Goal: Task Accomplishment & Management: Manage account settings

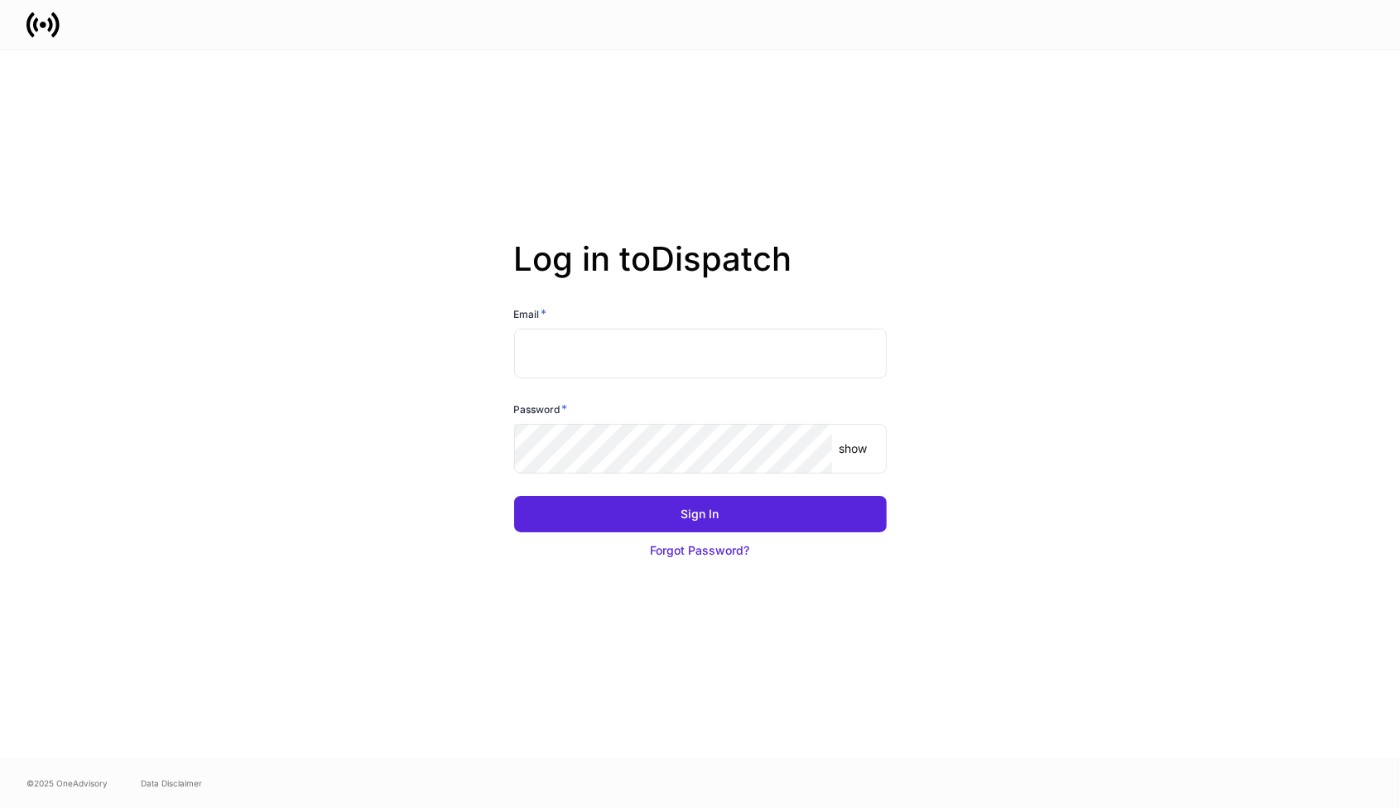
click at [654, 350] on input "text" at bounding box center [700, 354] width 373 height 50
type input "**********"
click at [851, 453] on p "show" at bounding box center [853, 449] width 28 height 17
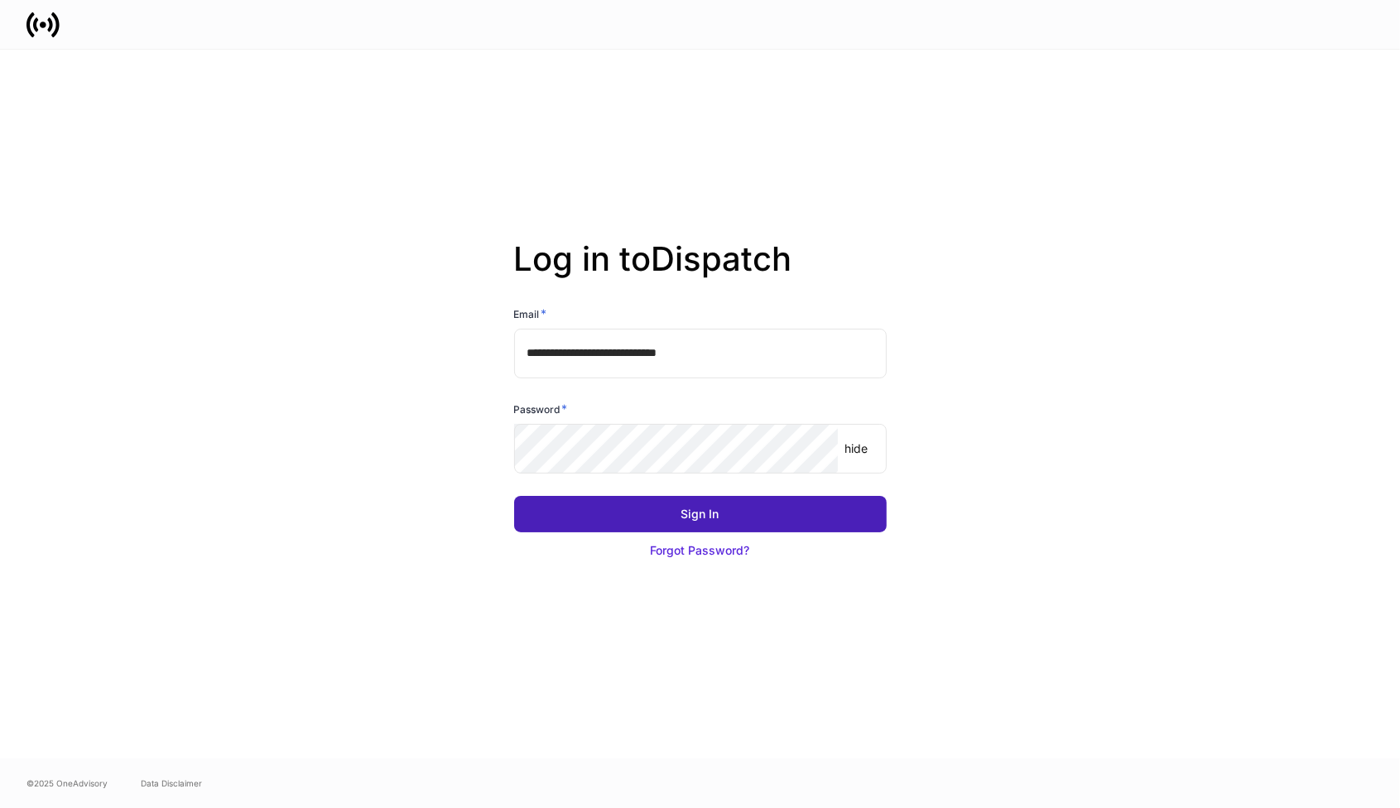
click at [716, 516] on div "Sign In" at bounding box center [701, 514] width 38 height 17
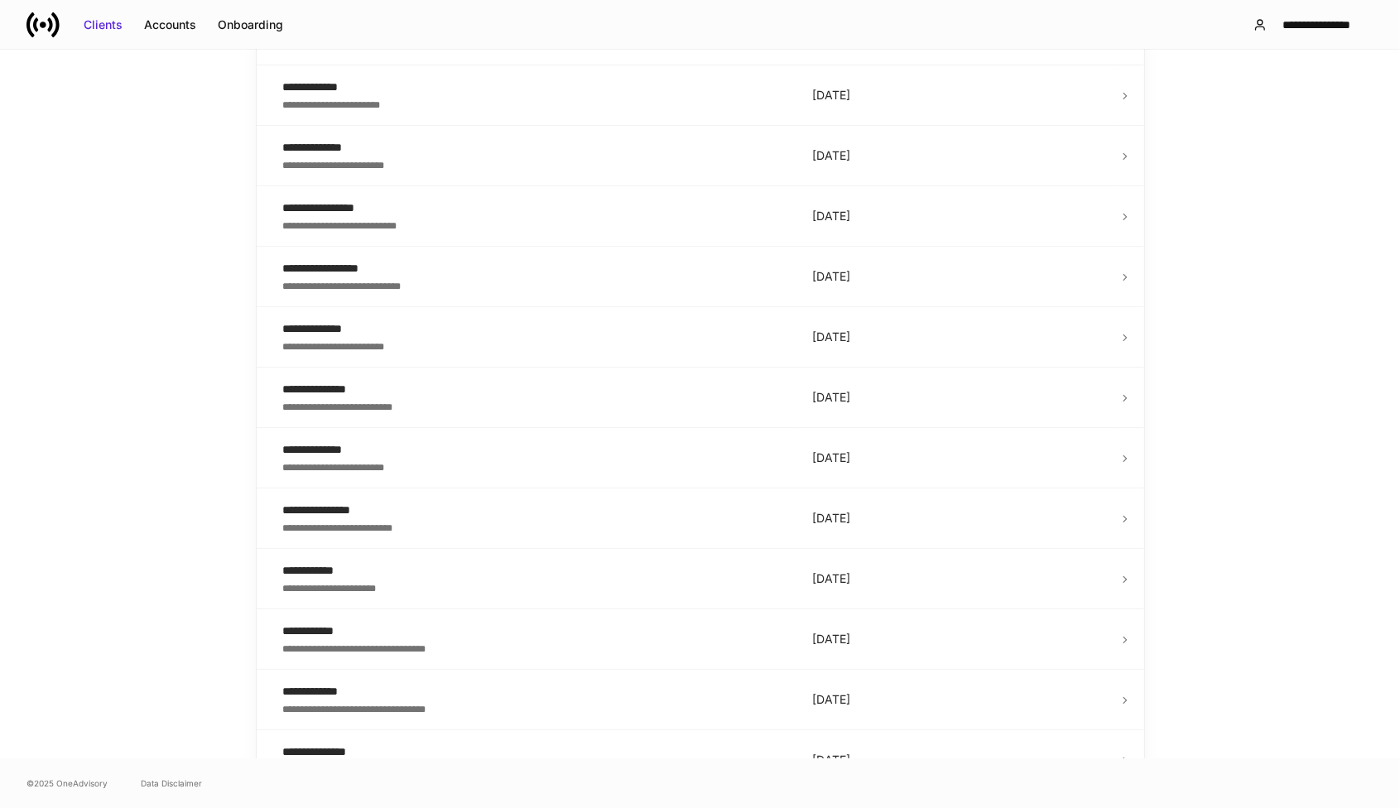
scroll to position [580, 0]
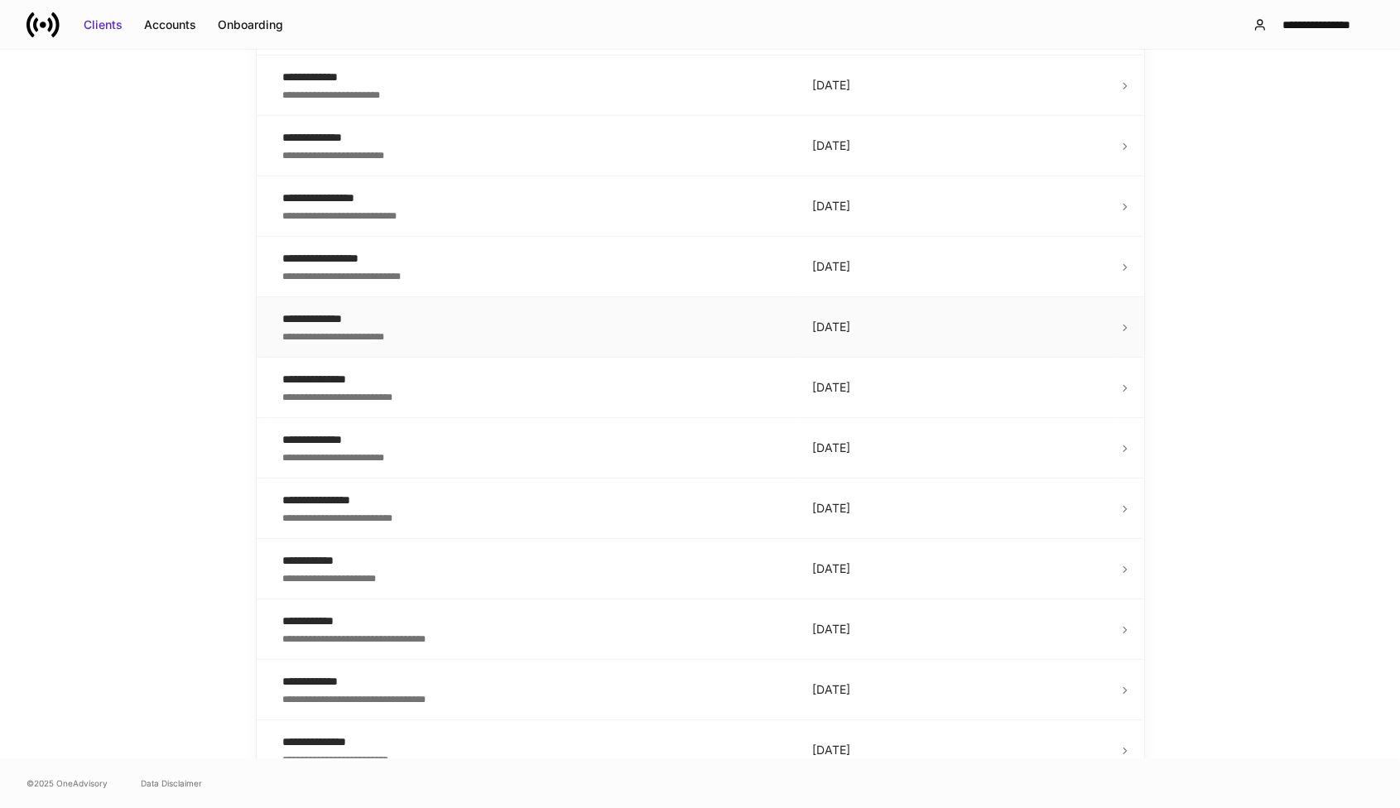
click at [600, 339] on div "**********" at bounding box center [534, 335] width 503 height 17
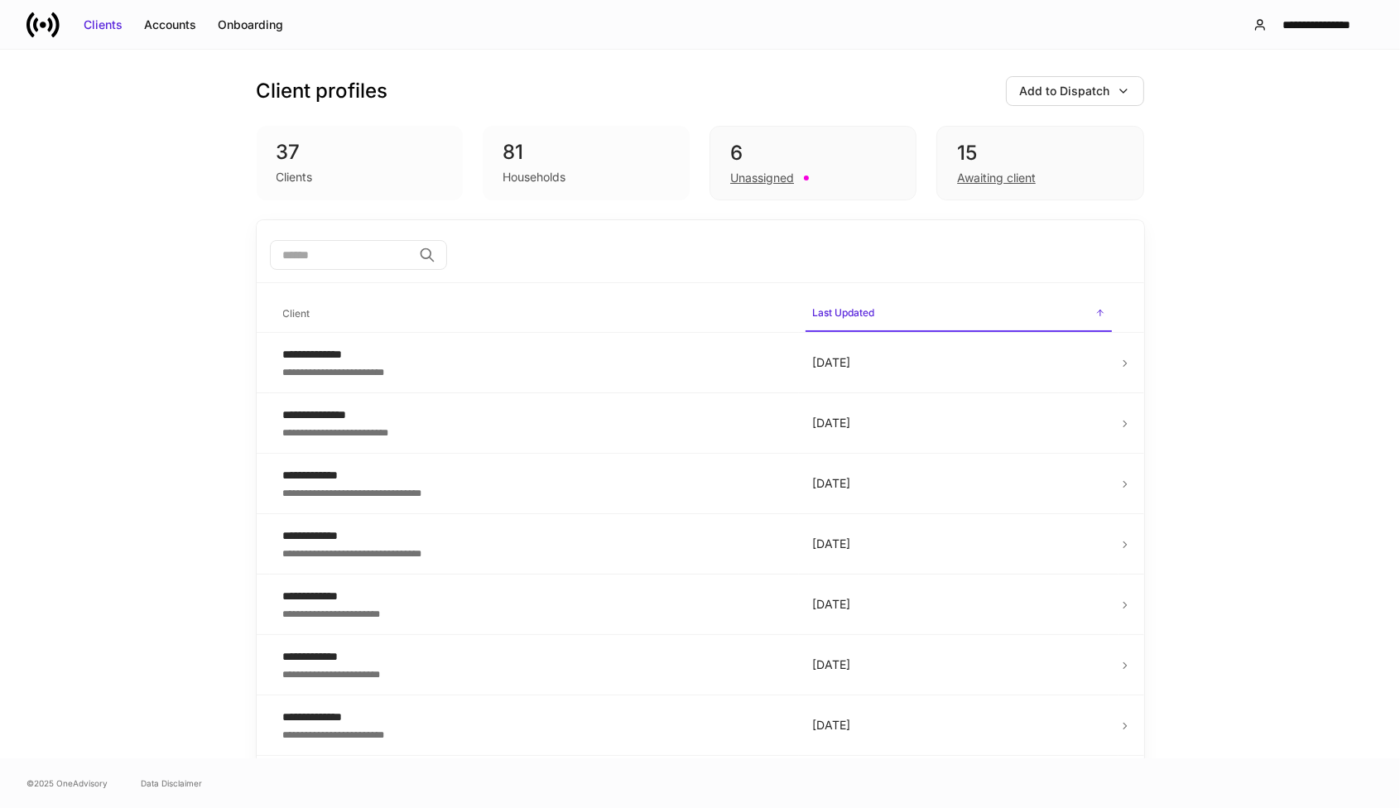
click at [347, 259] on input "search" at bounding box center [341, 255] width 142 height 30
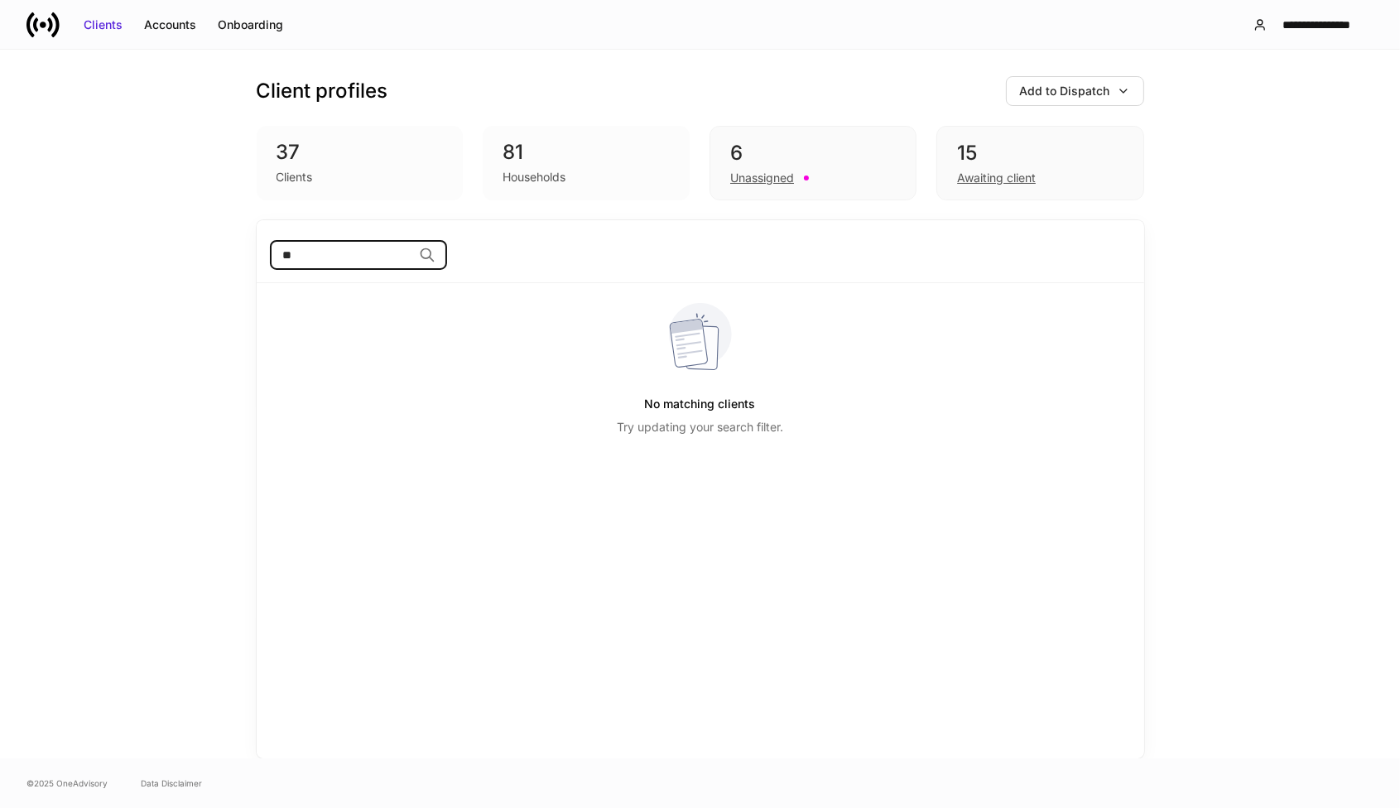
type input "*"
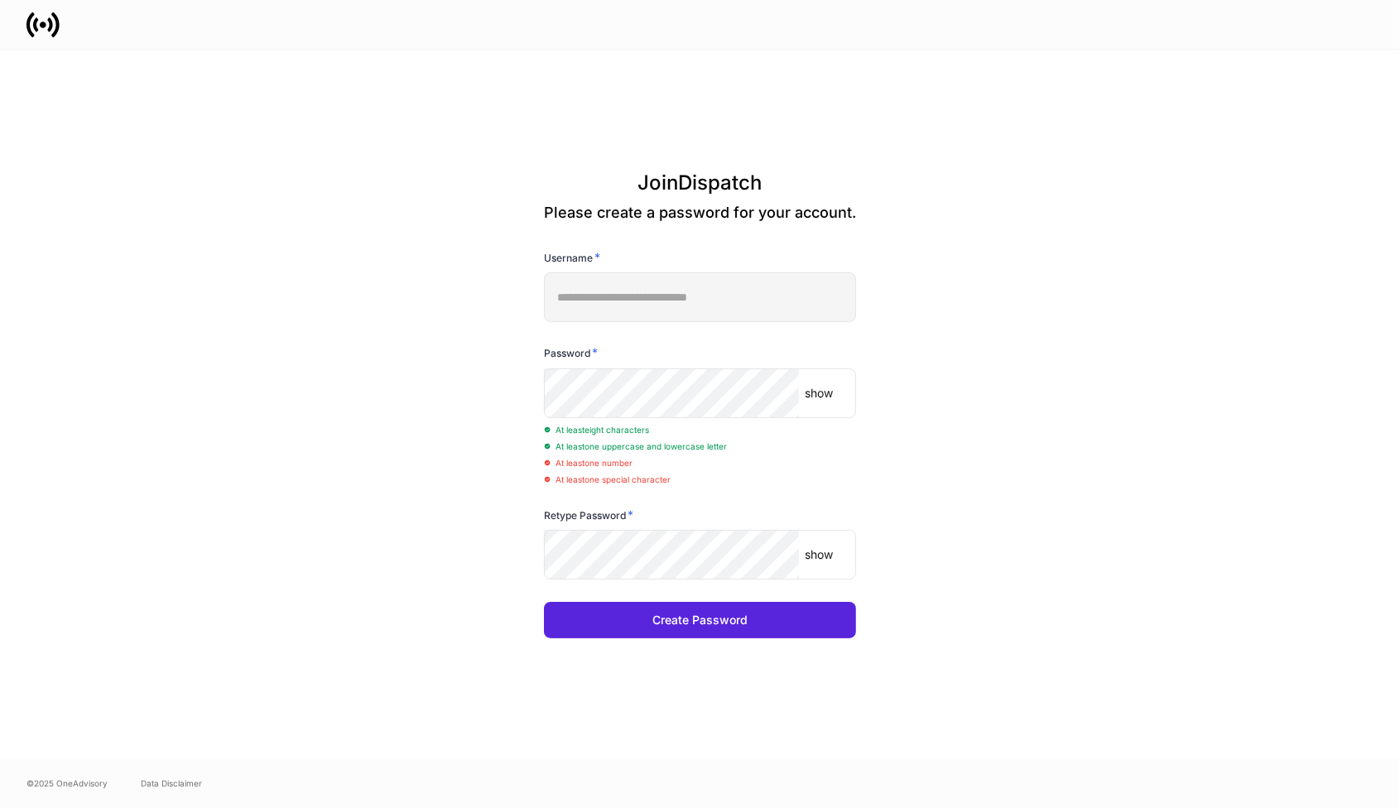
click at [808, 400] on p "show" at bounding box center [820, 393] width 28 height 17
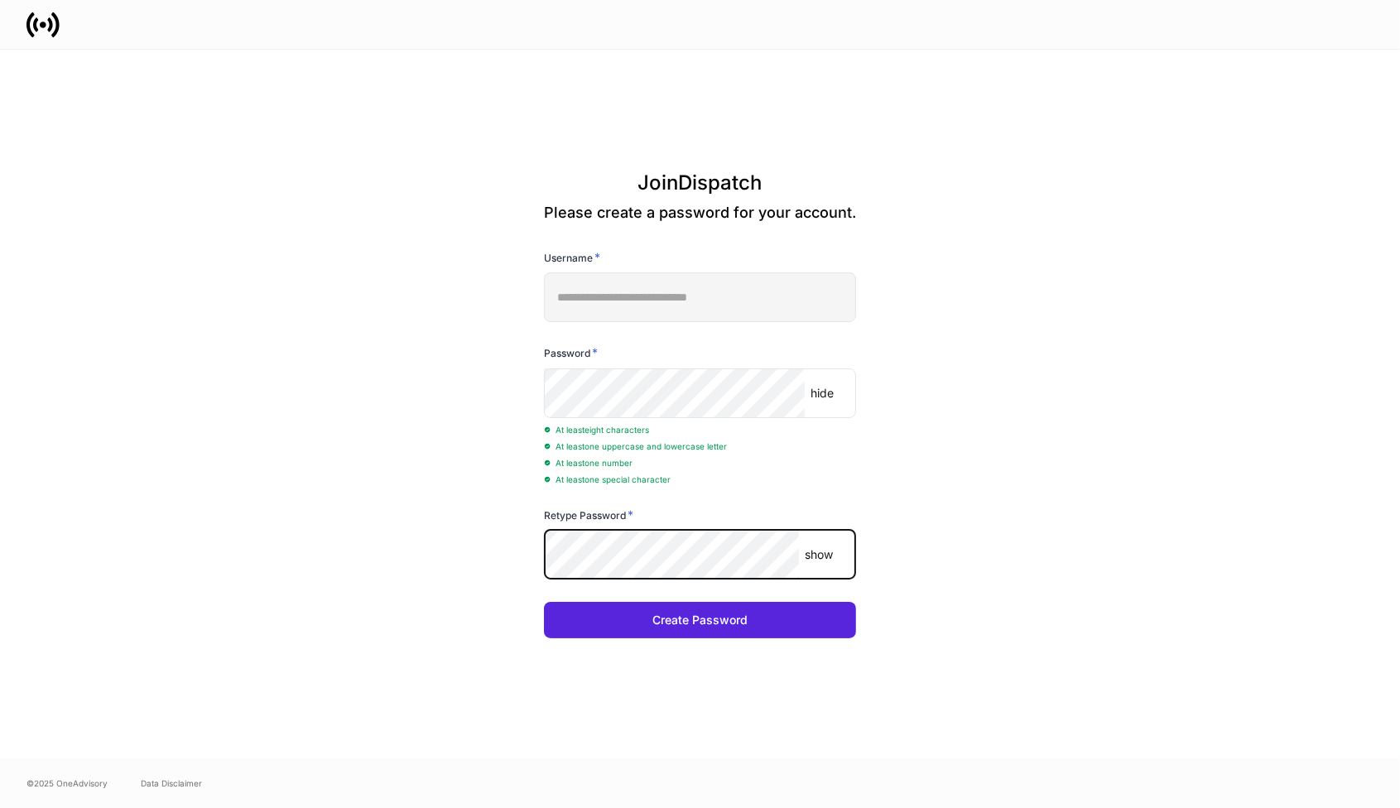
click at [815, 552] on p "show" at bounding box center [820, 555] width 28 height 17
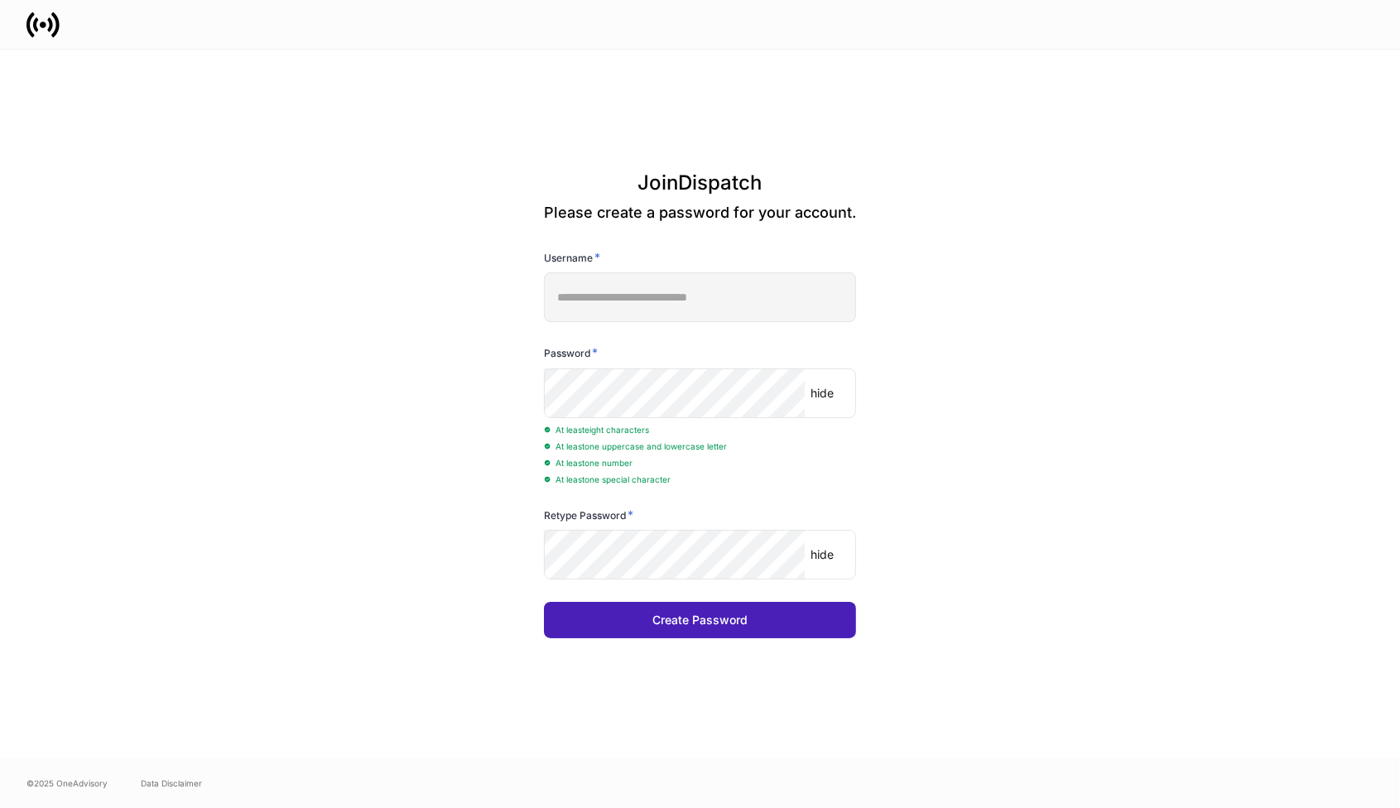
click at [731, 629] on div "Create Password" at bounding box center [700, 620] width 95 height 17
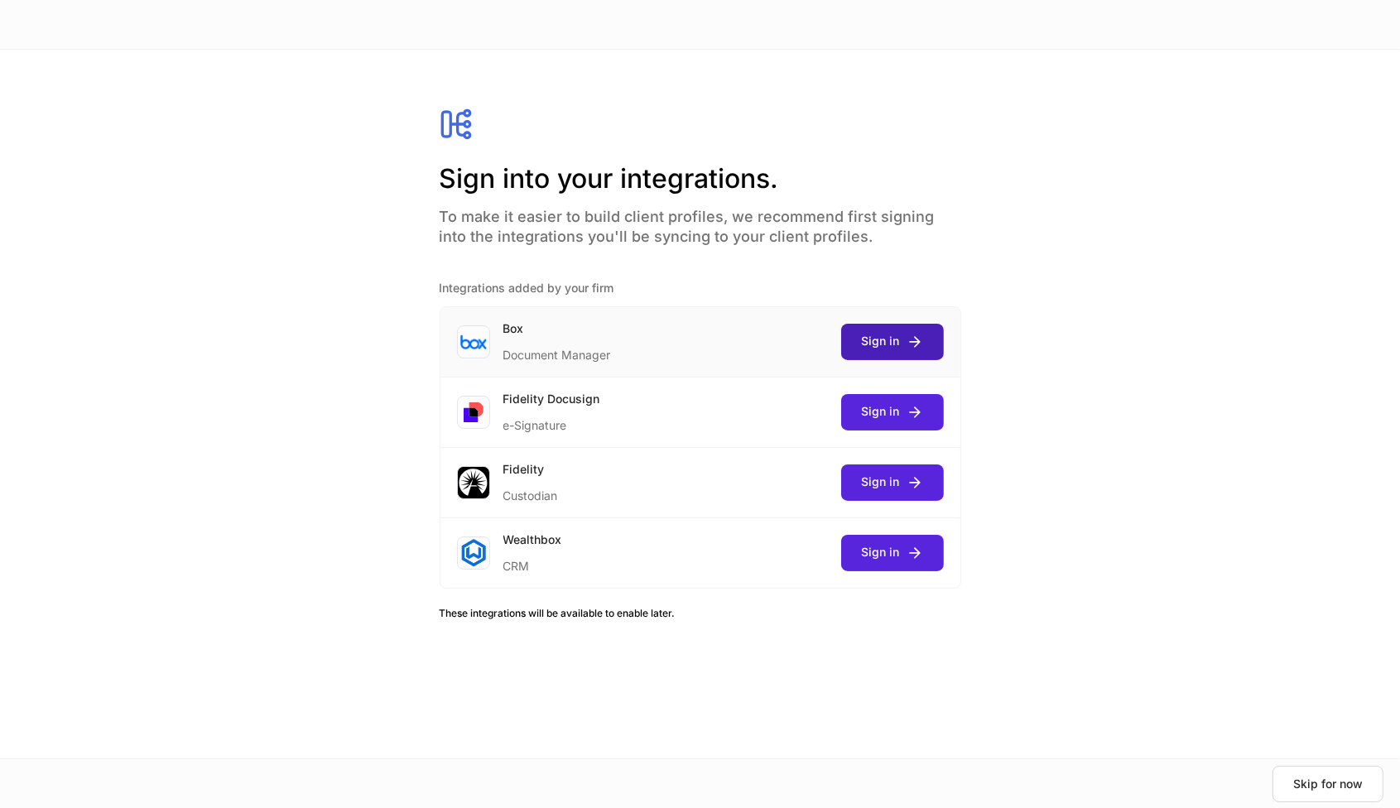
click at [928, 345] on button "Sign in" at bounding box center [892, 342] width 103 height 36
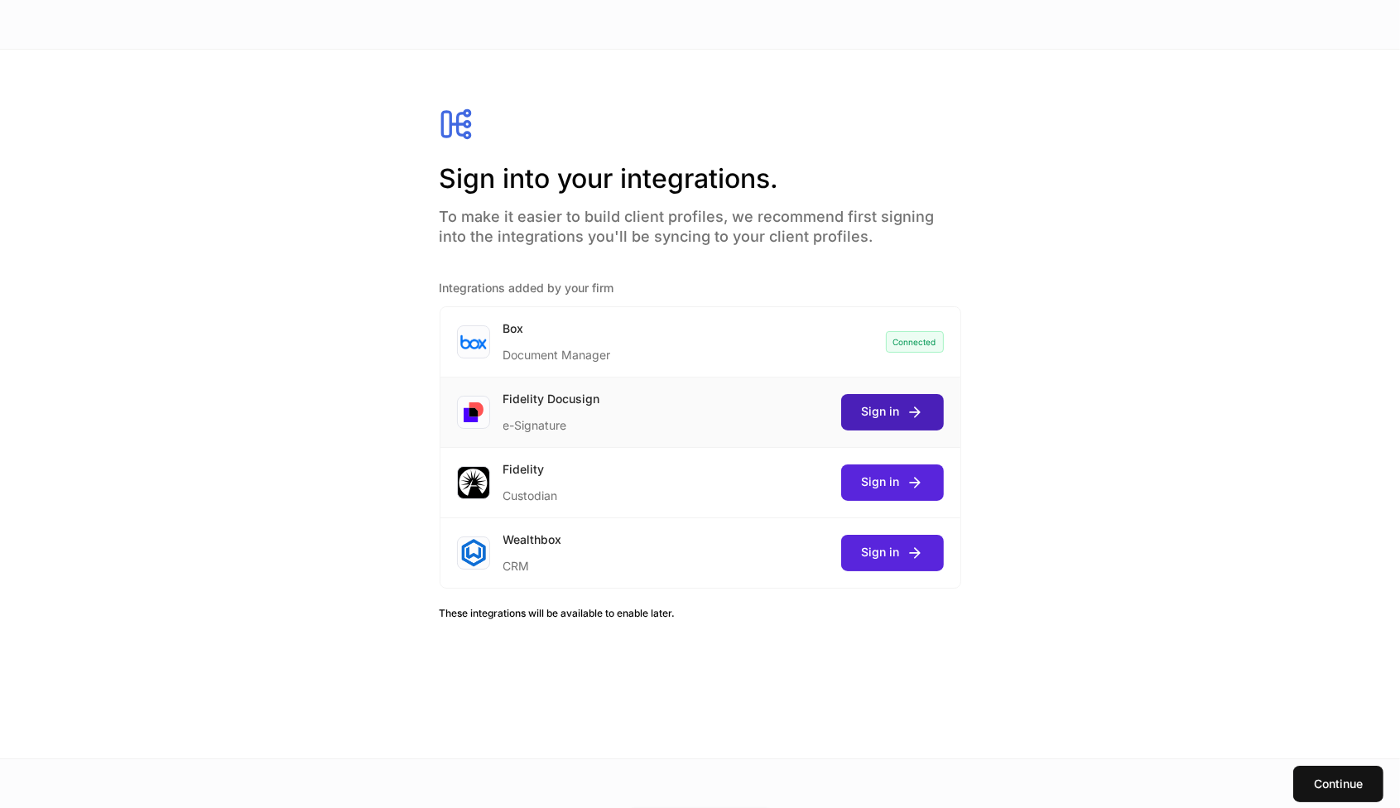
click at [897, 417] on div "Sign in" at bounding box center [892, 411] width 61 height 17
click at [921, 557] on icon "submit" at bounding box center [915, 553] width 17 height 17
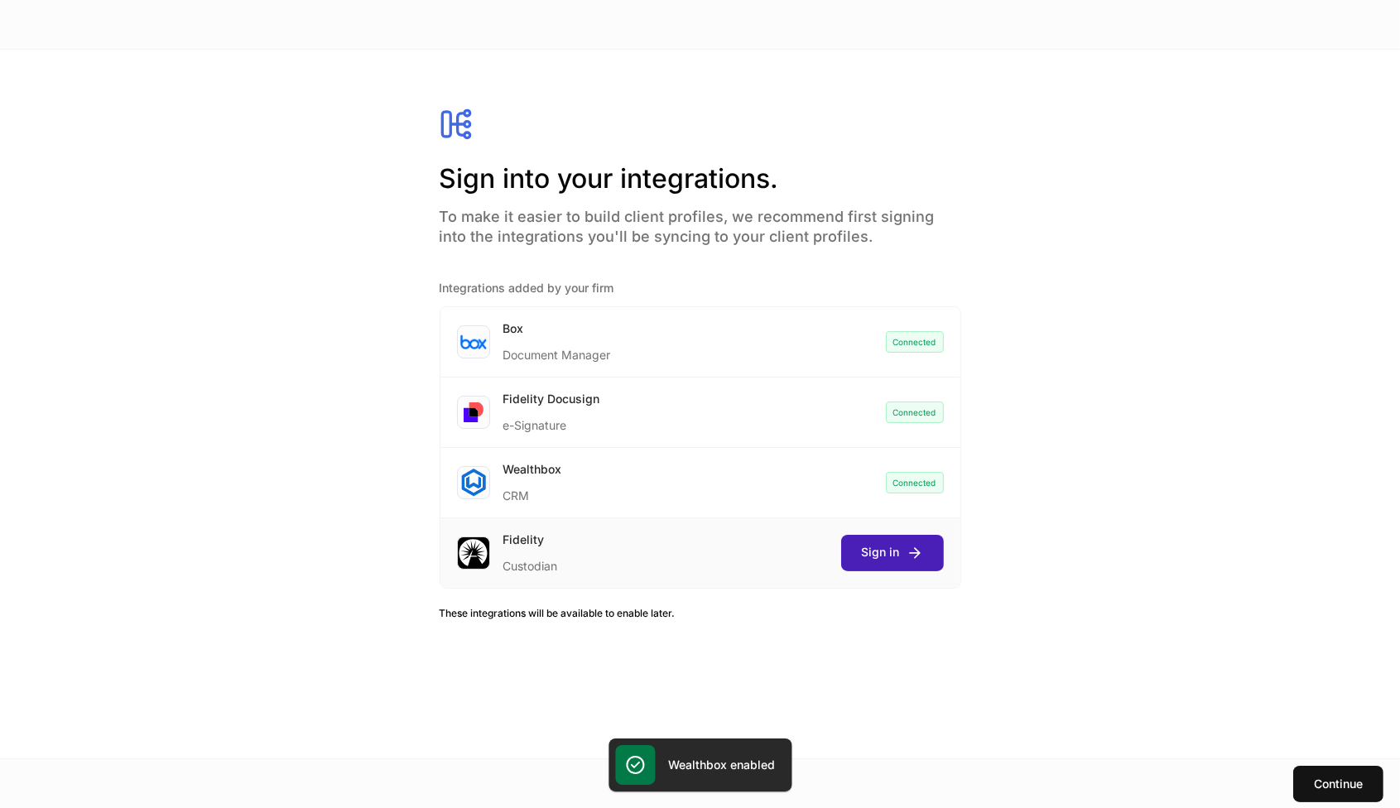
click at [894, 550] on div "Sign in" at bounding box center [892, 552] width 61 height 17
click at [574, 5] on div at bounding box center [700, 404] width 1400 height 808
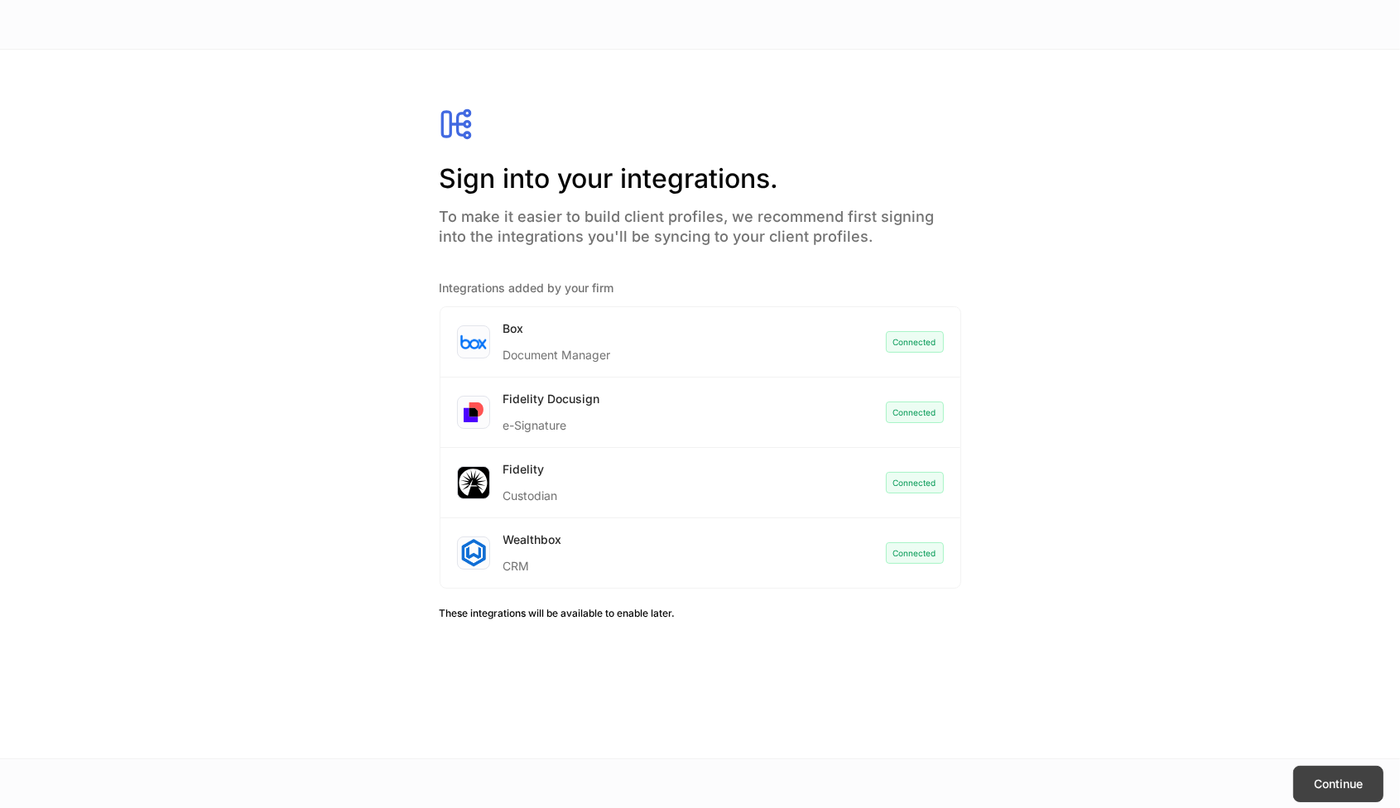
click at [1366, 793] on button "Continue" at bounding box center [1339, 784] width 90 height 36
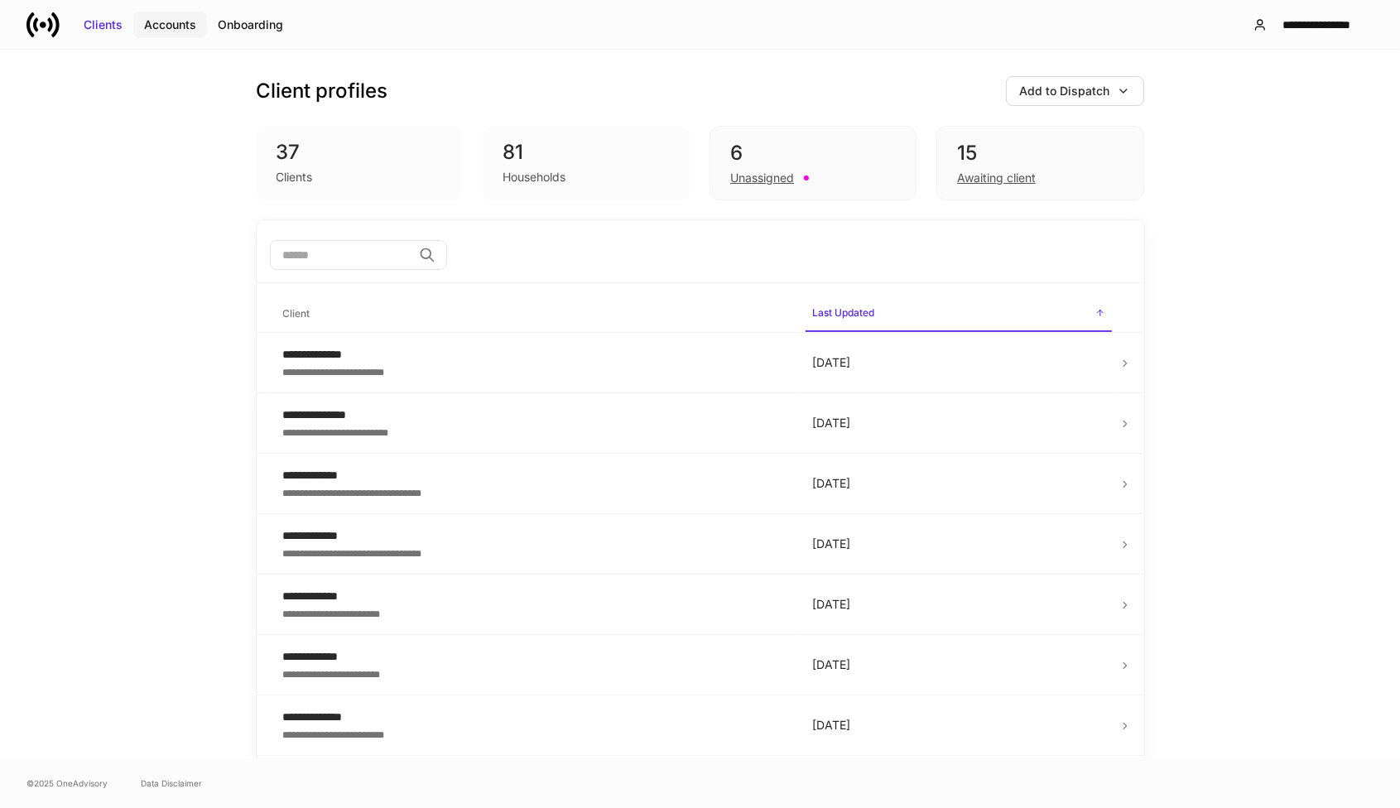
click at [192, 26] on div "Accounts" at bounding box center [170, 25] width 52 height 17
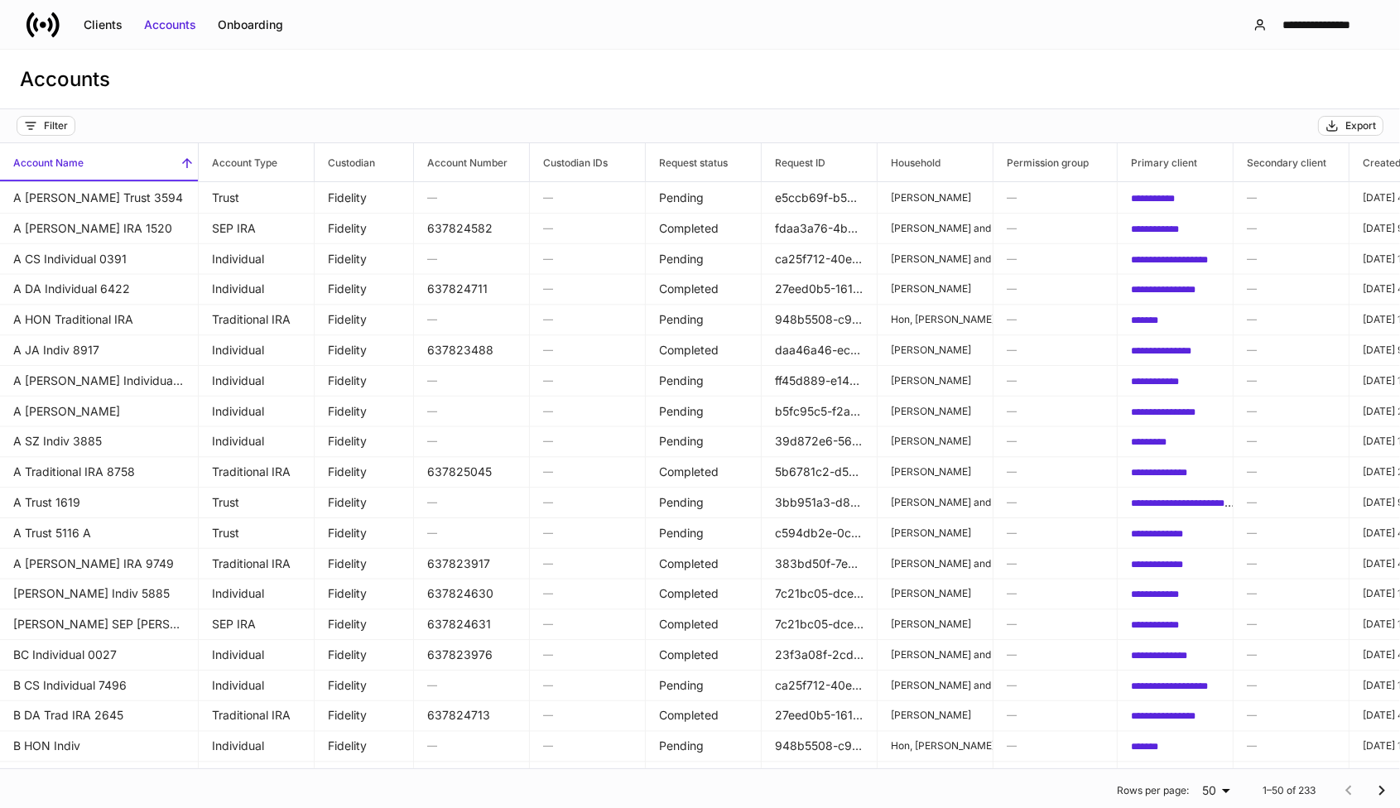
click at [583, 32] on div "**********" at bounding box center [700, 24] width 1400 height 49
